Goal: Task Accomplishment & Management: Manage account settings

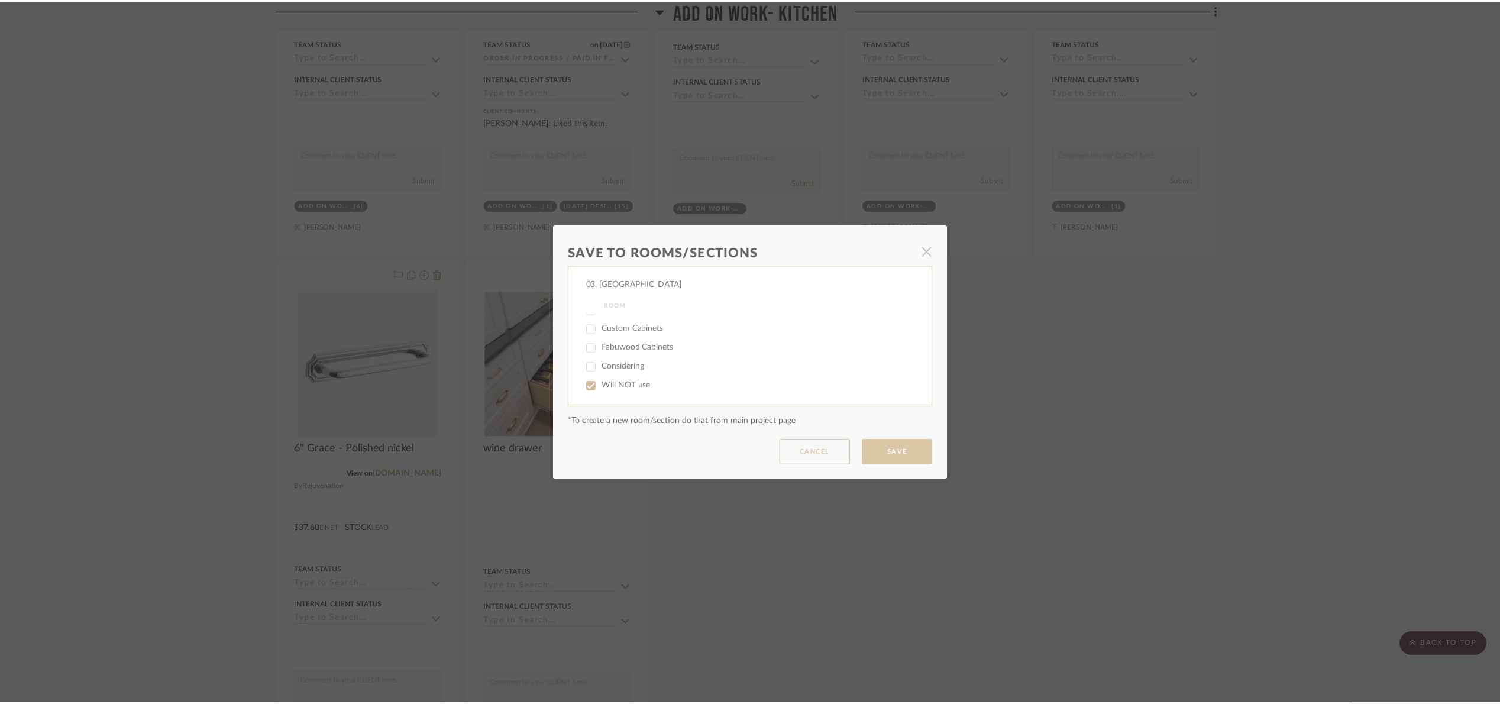
scroll to position [1686, 0]
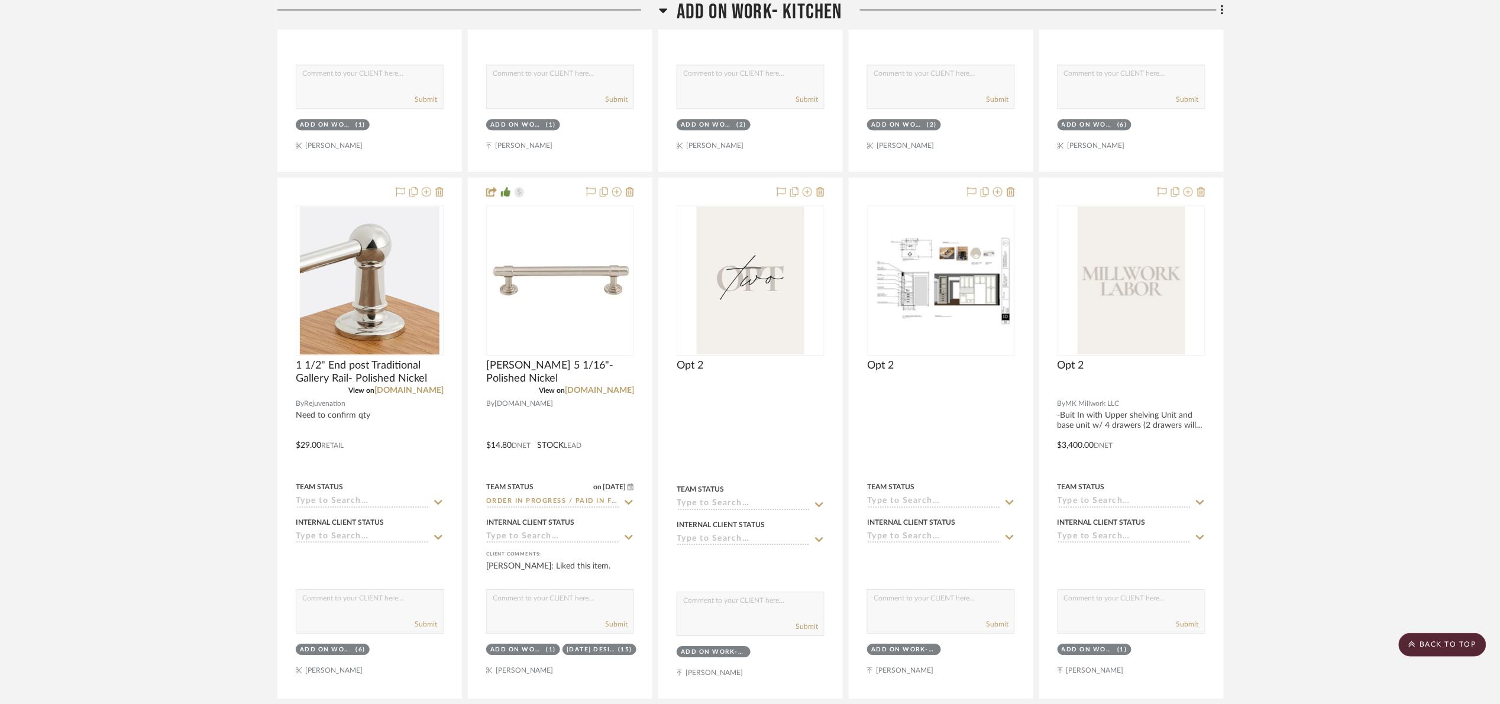
click at [713, 20] on span "Add on work- kitchen" at bounding box center [760, 12] width 166 height 25
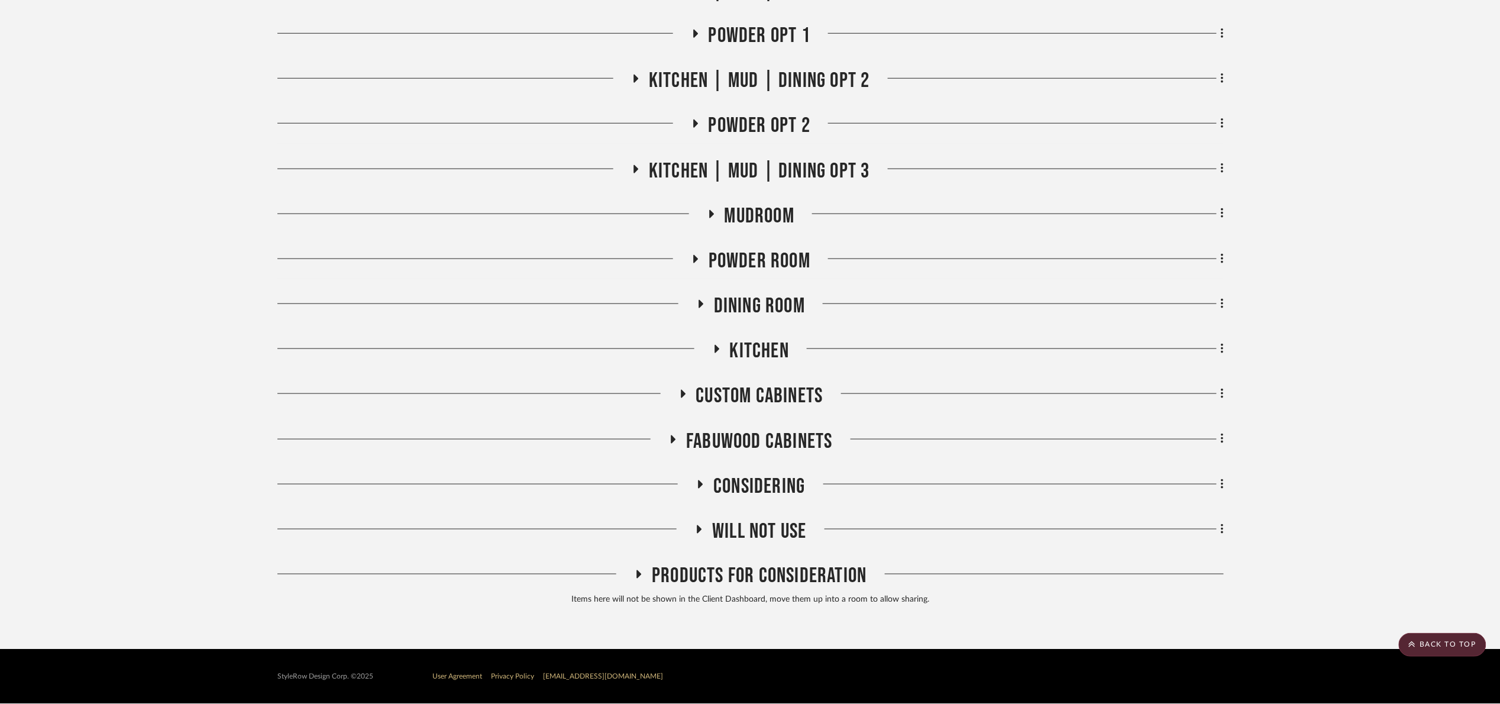
scroll to position [481, 0]
click at [1374, 250] on project-details-page "SHOW ME Project: 03. Schilling Project Settings + Add Room/Section + Quick Add …" at bounding box center [750, 127] width 1500 height 1045
click at [1463, 341] on project-details-page "SHOW ME Project: 03. Schilling Project Settings + Add Room/Section + Quick Add …" at bounding box center [750, 127] width 1500 height 1045
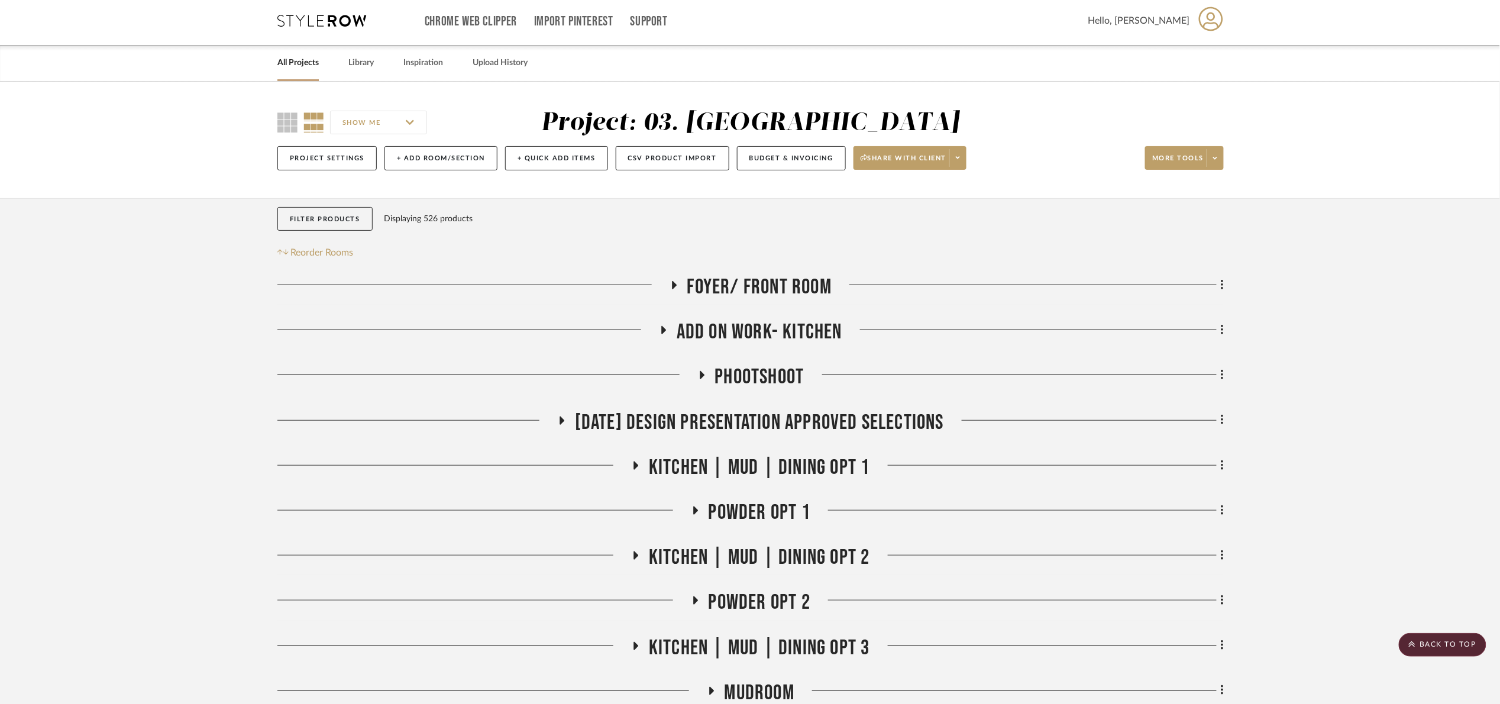
scroll to position [0, 0]
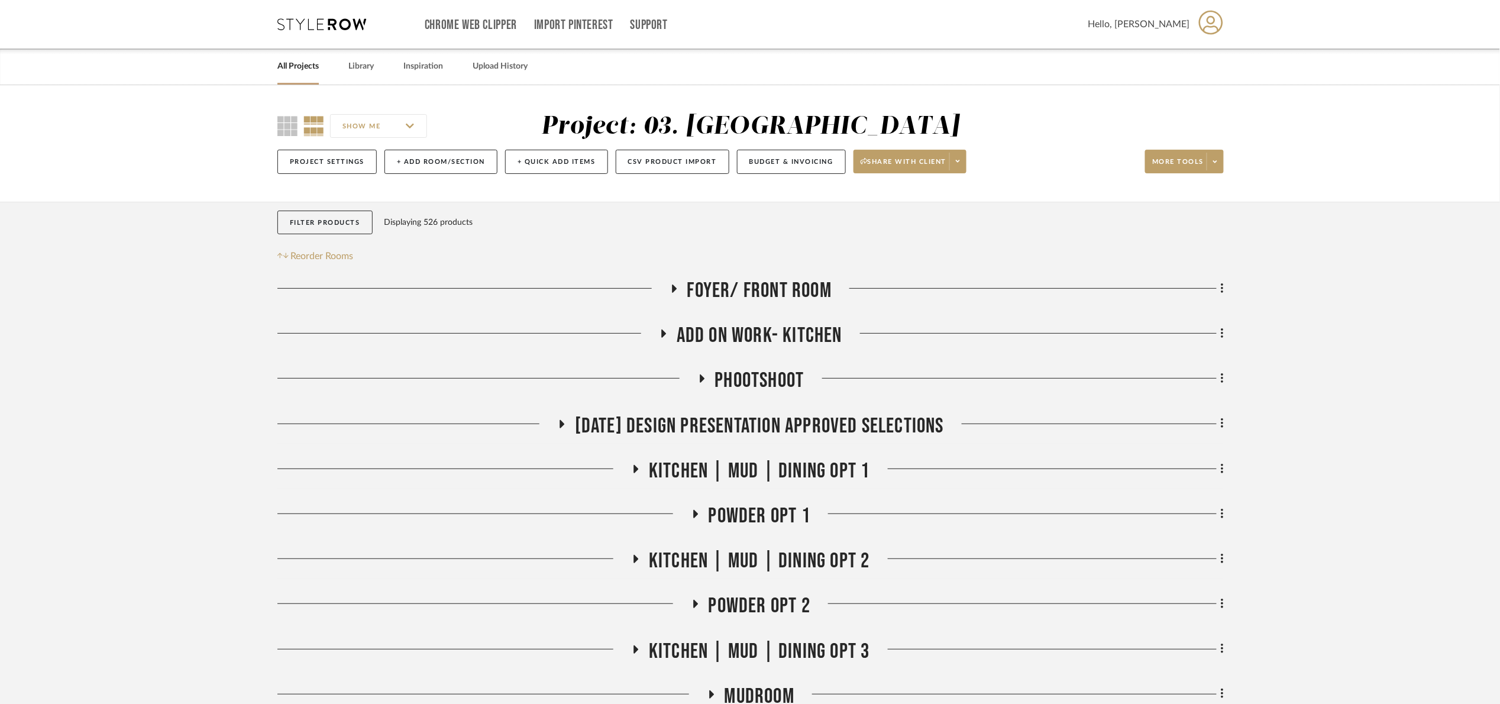
drag, startPoint x: 778, startPoint y: 418, endPoint x: 783, endPoint y: 412, distance: 7.5
click at [780, 417] on span "01.10.25 Design Presentation Approved selections" at bounding box center [759, 425] width 369 height 25
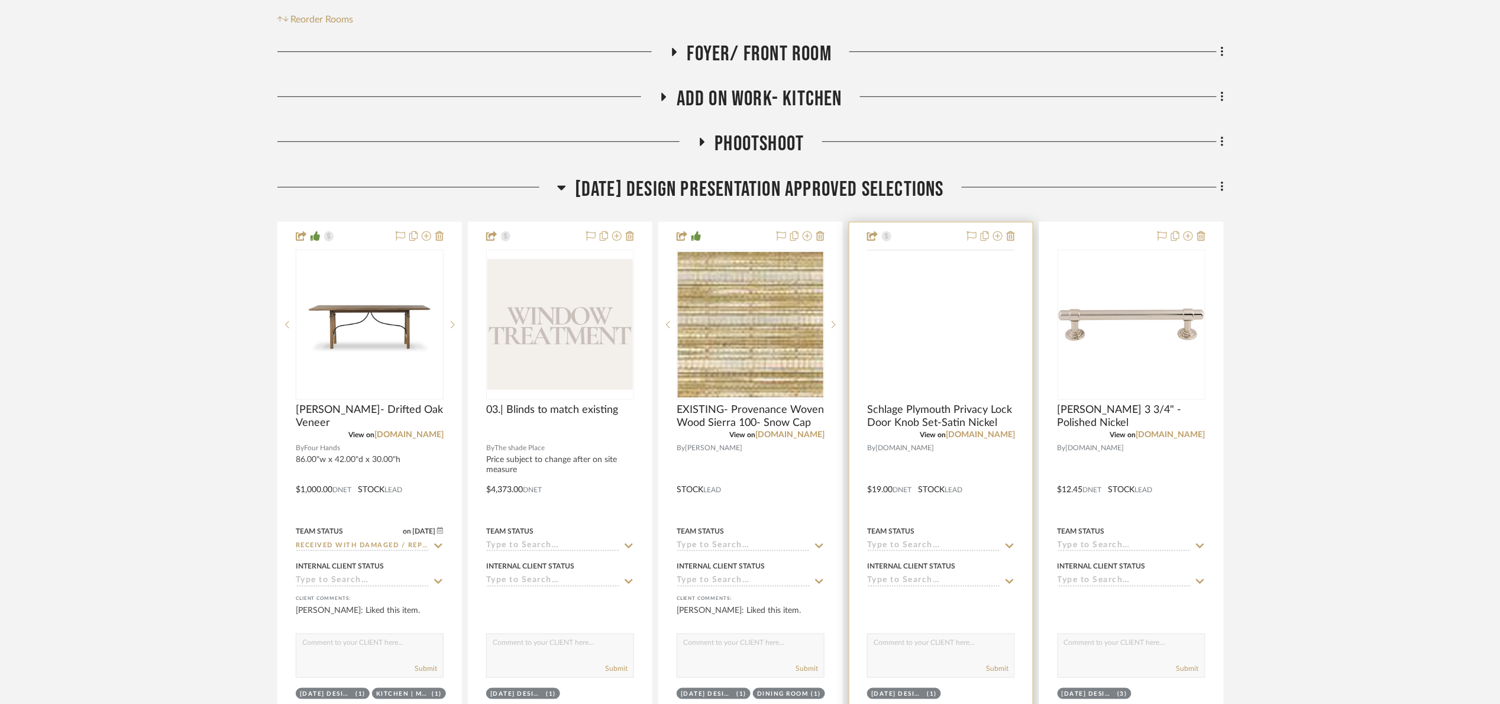
scroll to position [266, 0]
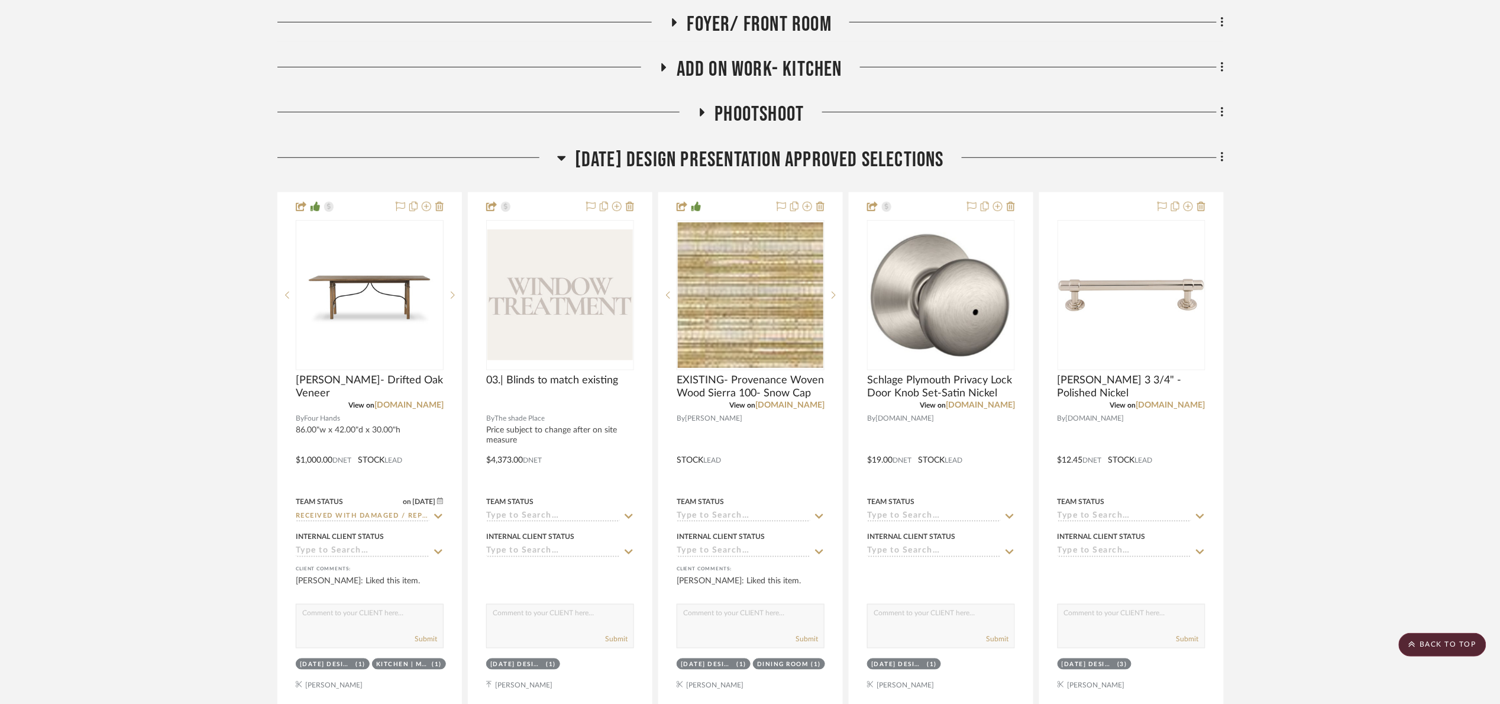
click at [729, 159] on span "01.10.25 Design Presentation Approved selections" at bounding box center [759, 159] width 369 height 25
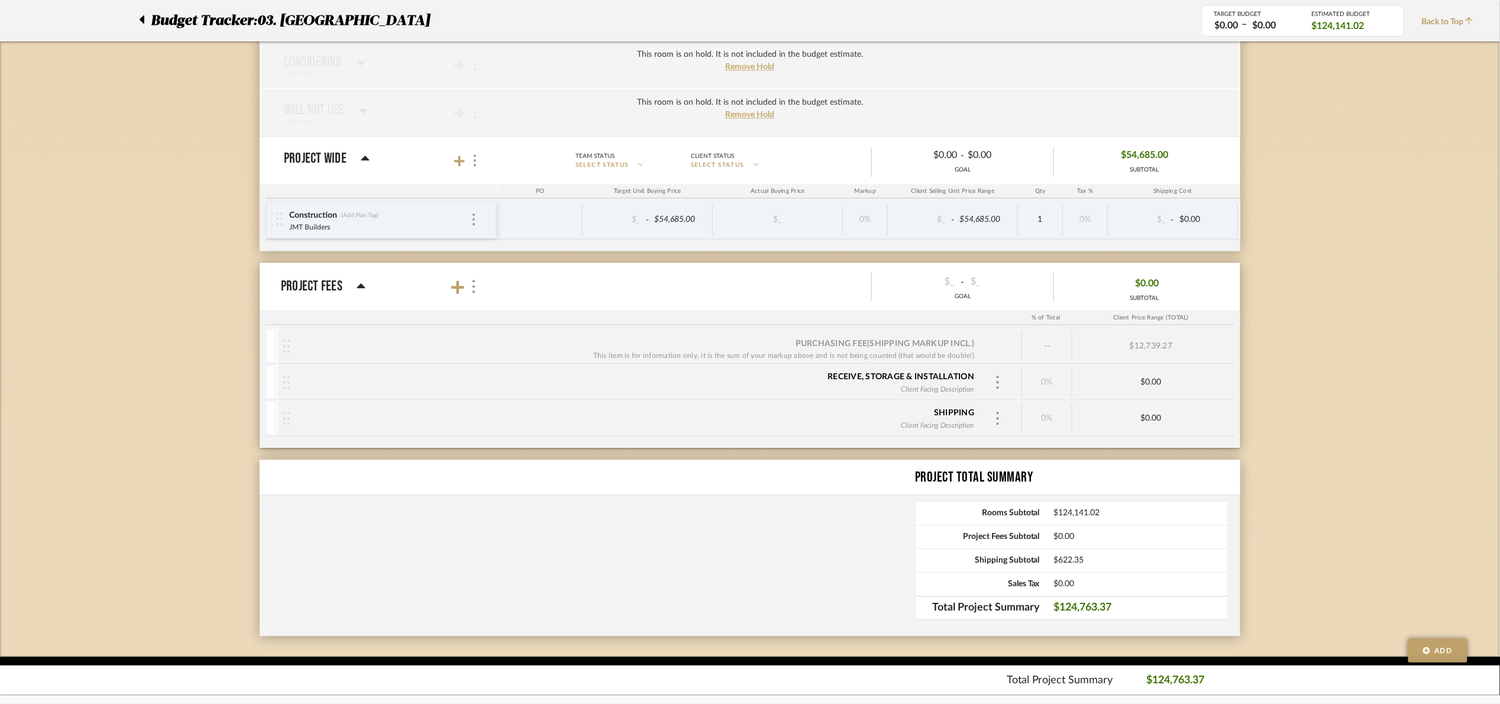
scroll to position [3370, 0]
